Goal: Browse casually: Explore the website without a specific task or goal

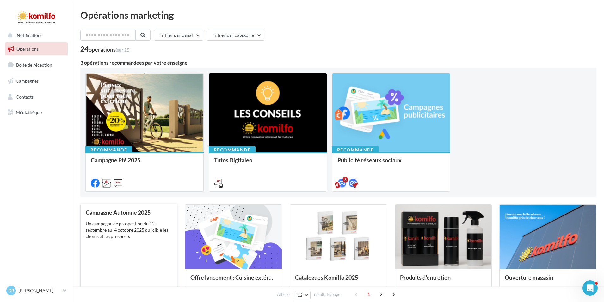
click at [150, 254] on div "Campagne Automne 2025 Un campagne de prospection du [DATE] au [DATE] qui cible …" at bounding box center [129, 256] width 86 height 94
